Goal: Register for event/course

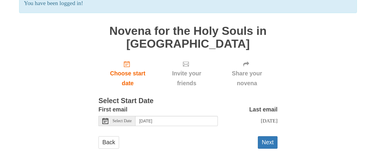
scroll to position [59, 0]
click at [106, 118] on icon at bounding box center [105, 121] width 6 height 6
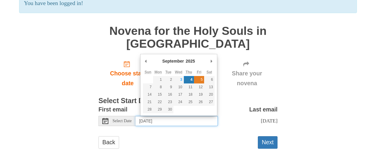
type input "Friday, September 5th"
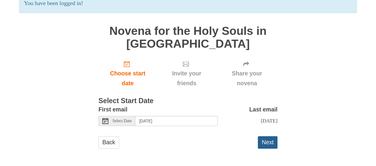
click at [268, 144] on button "Next" at bounding box center [268, 142] width 20 height 12
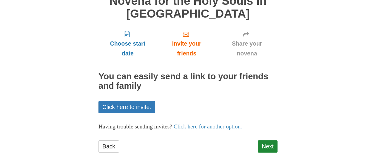
scroll to position [59, 0]
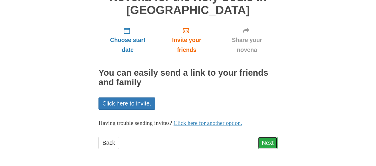
click at [266, 141] on link "Next" at bounding box center [268, 143] width 20 height 12
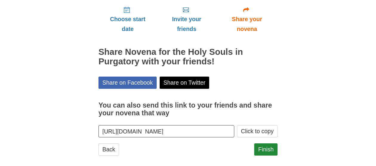
scroll to position [85, 0]
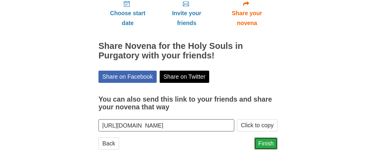
click at [265, 144] on link "Finish" at bounding box center [265, 144] width 23 height 12
